Goal: Ask a question: Ask a question

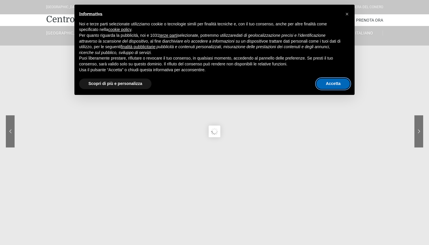
click at [326, 79] on button "Accetta" at bounding box center [333, 83] width 34 height 10
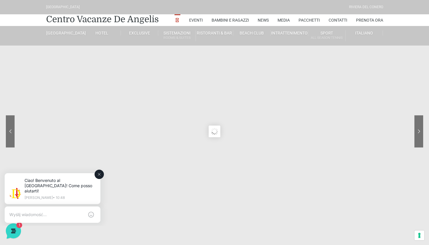
click at [25, 212] on textarea at bounding box center [46, 214] width 75 height 5
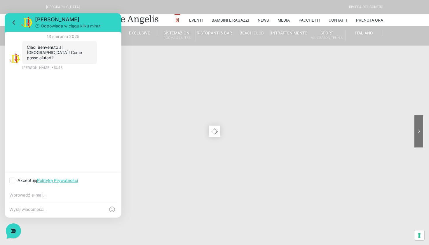
click at [12, 178] on icon at bounding box center [12, 180] width 6 height 6
click at [12, 178] on input "Akceptuję Politykę Prywatności" at bounding box center [11, 180] width 4 height 4
checkbox input "true"
click at [33, 209] on textarea at bounding box center [57, 208] width 96 height 5
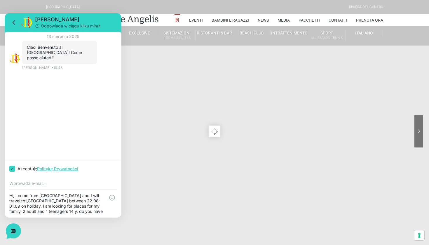
click at [88, 213] on textarea "Hi, I come from Poland and I will travel to Ancona between 22.08-01.09 on holid…" at bounding box center [57, 203] width 96 height 21
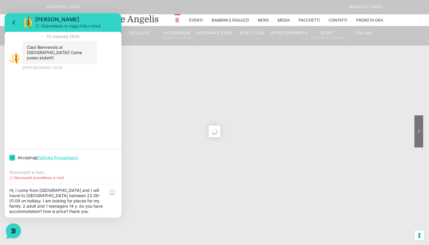
type textarea "Hi, I come from Poland and I will travel to Ancona between 22.08-01.09 on holid…"
click at [39, 174] on input "email" at bounding box center [62, 172] width 107 height 5
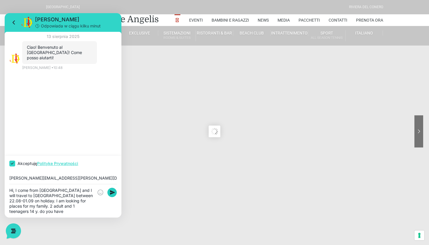
type input "alicja.biegun@op.pl"
click at [111, 192] on icon at bounding box center [112, 192] width 5 height 4
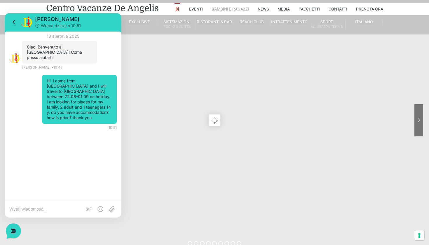
scroll to position [11, 0]
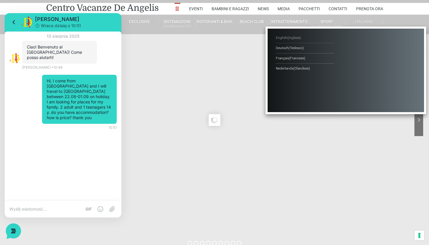
click at [292, 37] on span "( Inglese )" at bounding box center [293, 38] width 13 height 4
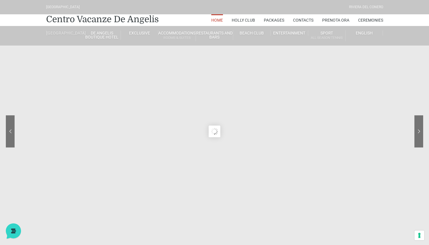
click at [61, 33] on link "[GEOGRAPHIC_DATA]" at bounding box center [64, 32] width 37 height 5
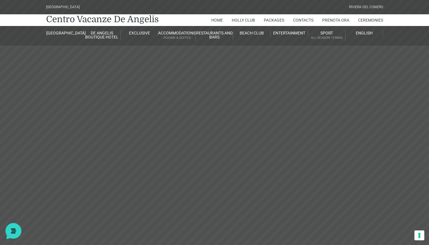
click at [11, 229] on icon at bounding box center [12, 229] width 15 height 15
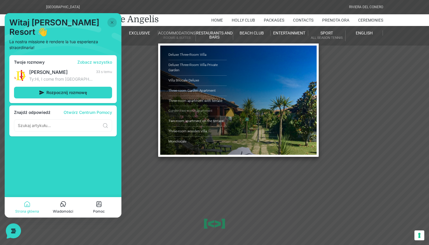
click at [181, 108] on link "Garden two-room apartment" at bounding box center [197, 111] width 58 height 10
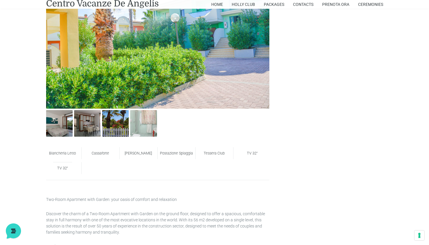
scroll to position [332, 0]
click at [90, 126] on img at bounding box center [87, 123] width 27 height 27
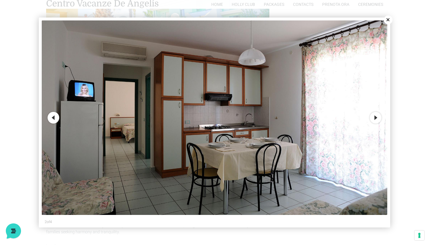
click at [376, 115] on button "Next" at bounding box center [375, 118] width 12 height 12
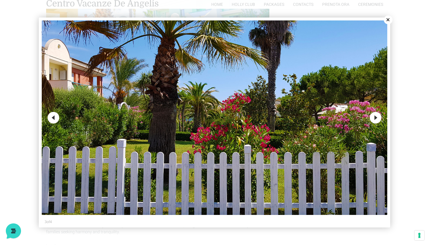
click at [376, 115] on button "Next" at bounding box center [375, 118] width 12 height 12
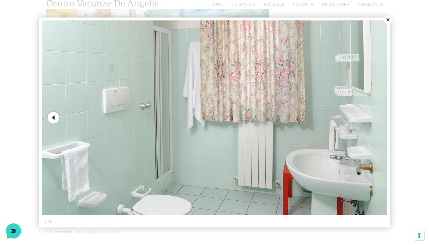
click at [376, 115] on img at bounding box center [214, 117] width 345 height 194
click at [388, 20] on button "Close" at bounding box center [387, 19] width 9 height 9
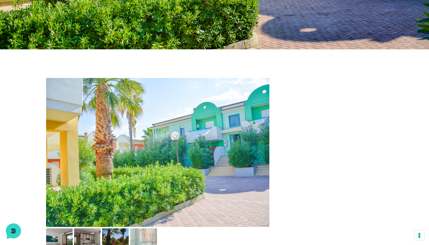
scroll to position [211, 0]
